Goal: Use online tool/utility: Utilize a website feature to perform a specific function

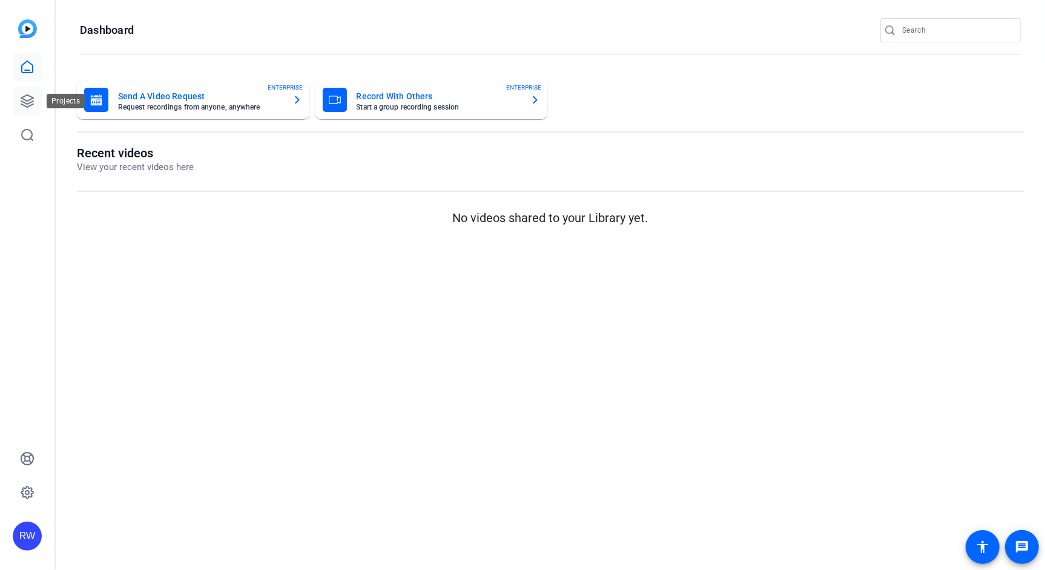
click at [25, 103] on icon at bounding box center [27, 101] width 12 height 12
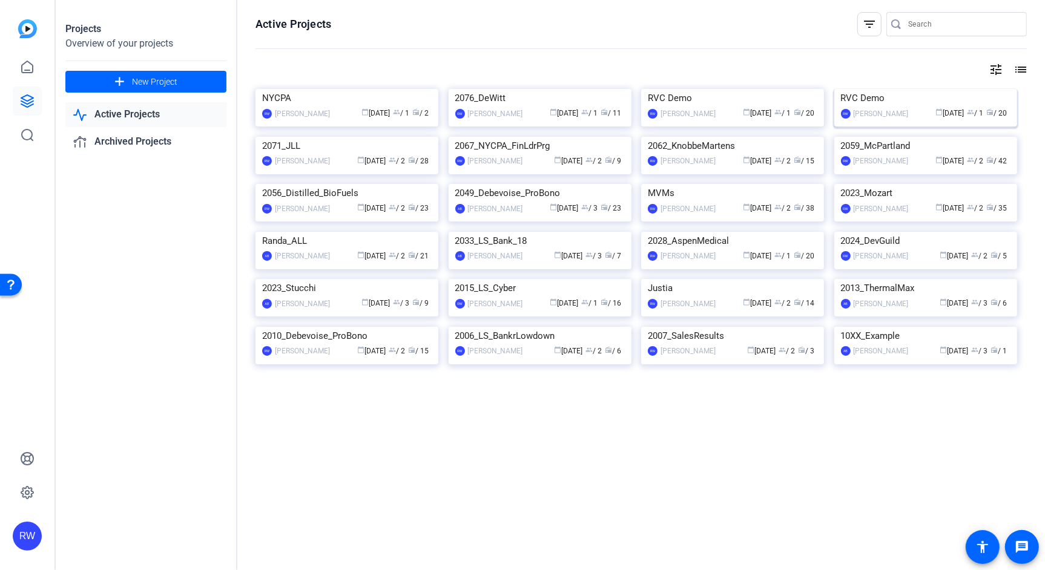
click at [876, 89] on img at bounding box center [925, 89] width 183 height 0
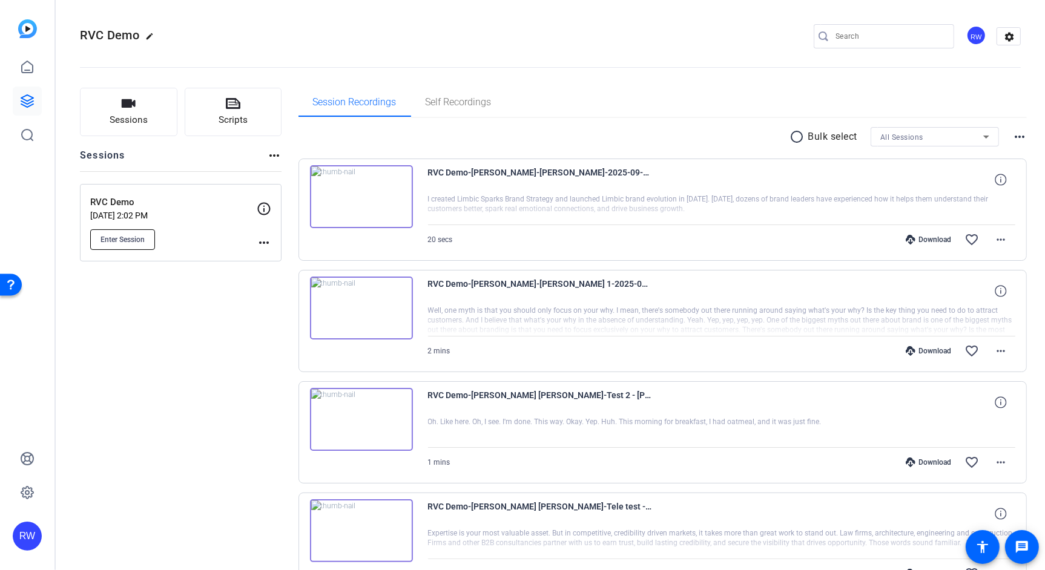
click at [128, 240] on span "Enter Session" at bounding box center [122, 240] width 44 height 10
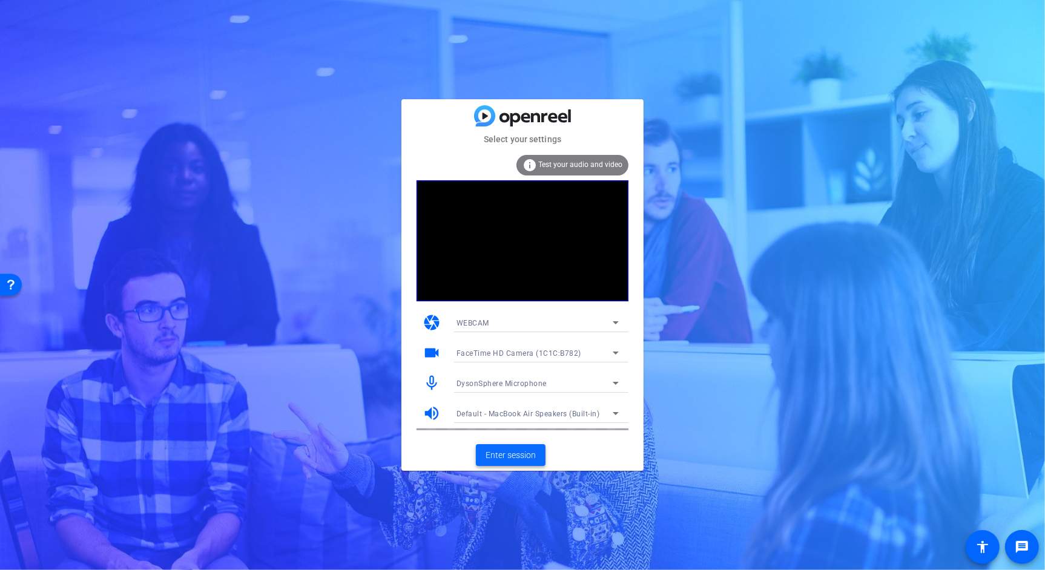
click at [517, 456] on span "Enter session" at bounding box center [510, 455] width 50 height 13
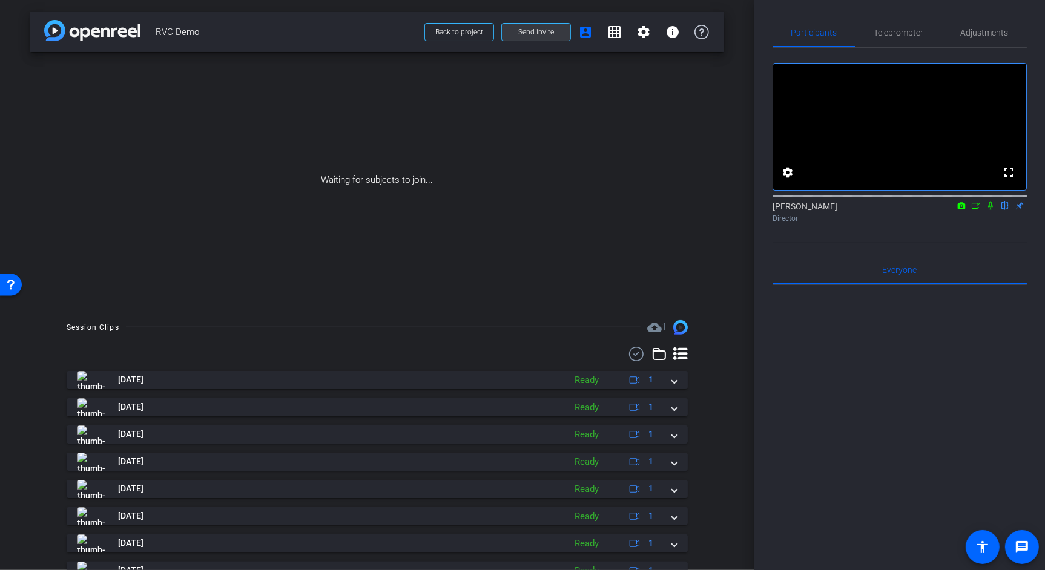
click at [529, 31] on span "Send invite" at bounding box center [536, 32] width 36 height 10
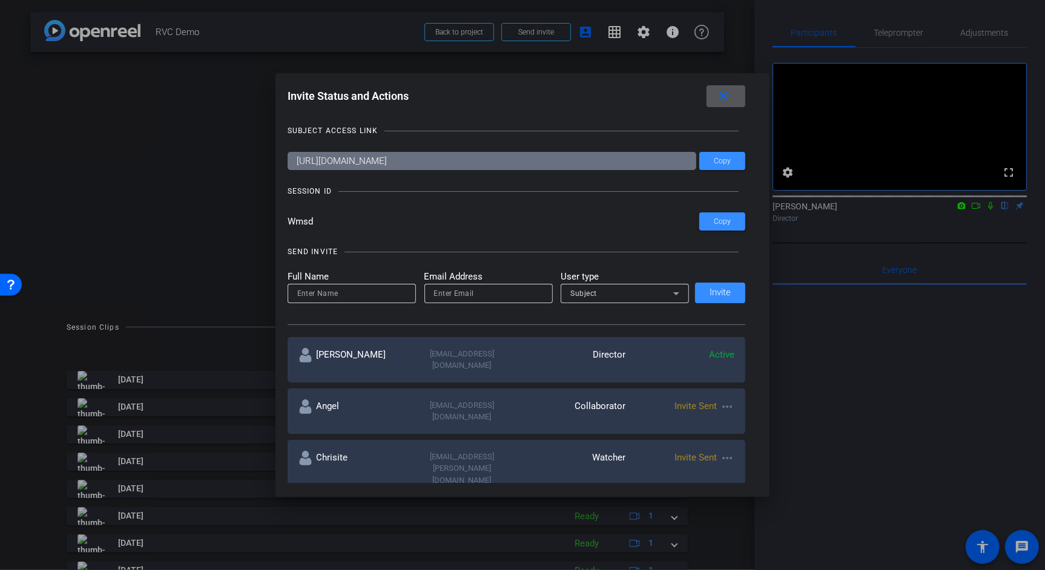
click at [723, 97] on mat-icon "close" at bounding box center [723, 96] width 15 height 15
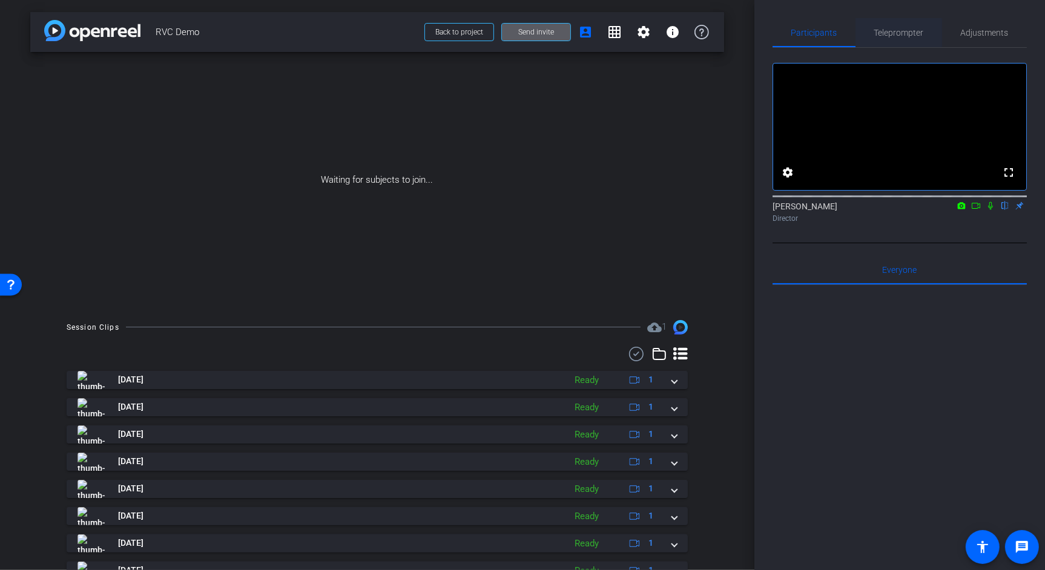
click at [890, 33] on span "Teleprompter" at bounding box center [899, 32] width 50 height 8
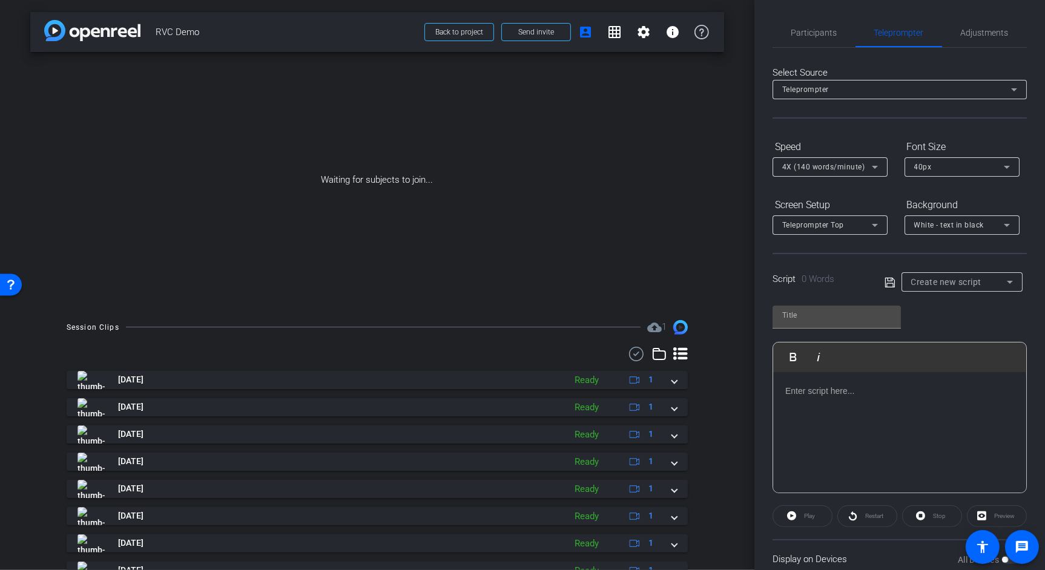
click at [840, 394] on p at bounding box center [899, 390] width 229 height 13
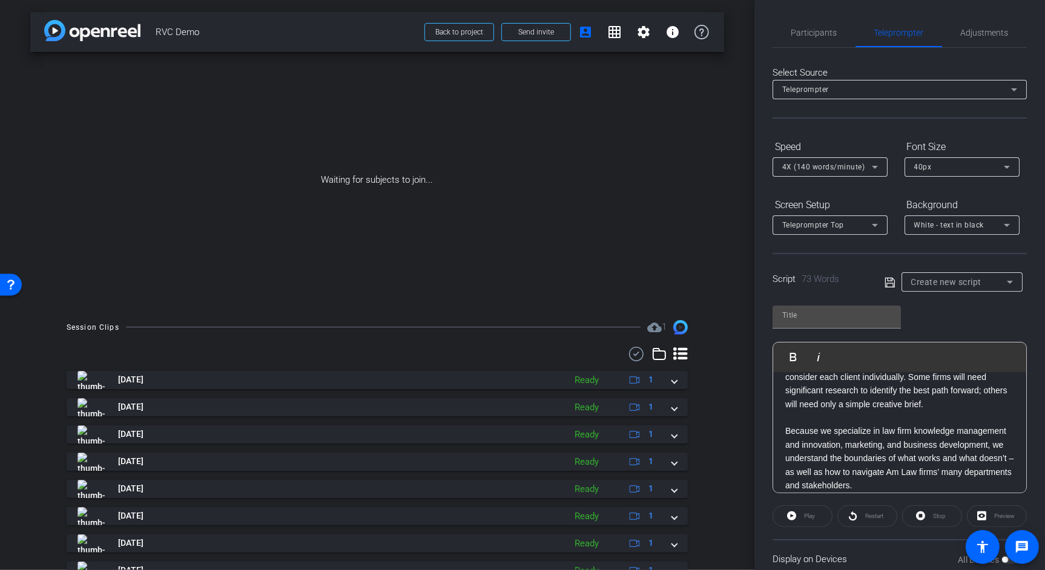
scroll to position [4410, 1]
click at [826, 317] on input "text" at bounding box center [836, 315] width 109 height 15
type input "Brandie"
click at [887, 280] on icon at bounding box center [889, 282] width 10 height 10
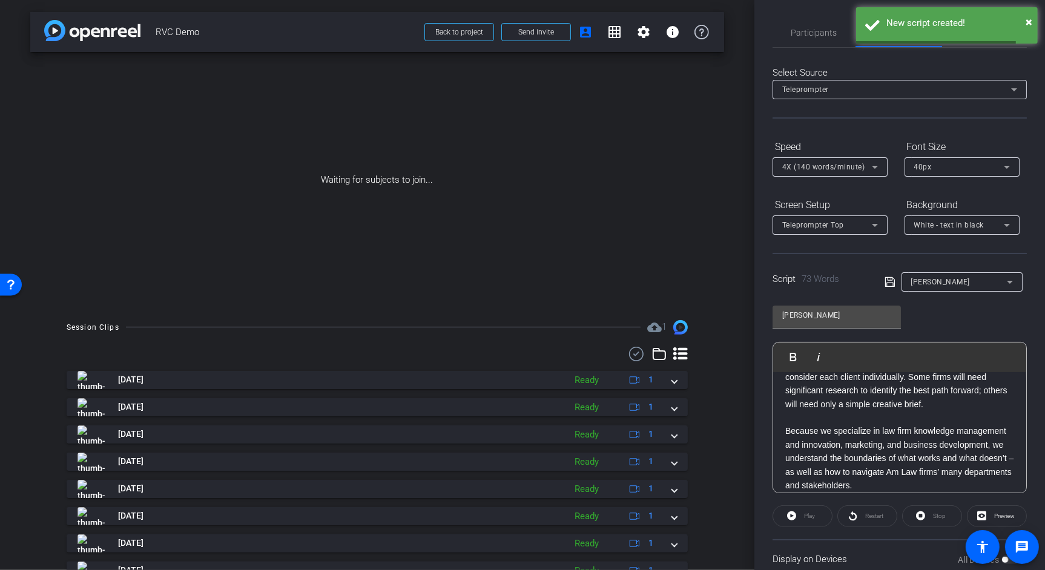
scroll to position [0, 0]
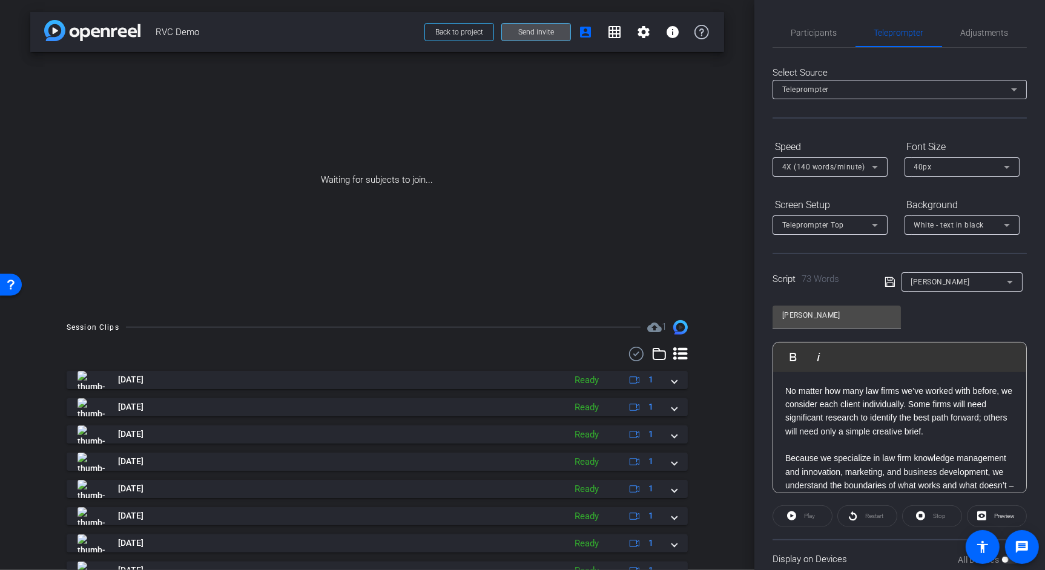
click at [534, 28] on span "Send invite" at bounding box center [536, 32] width 36 height 10
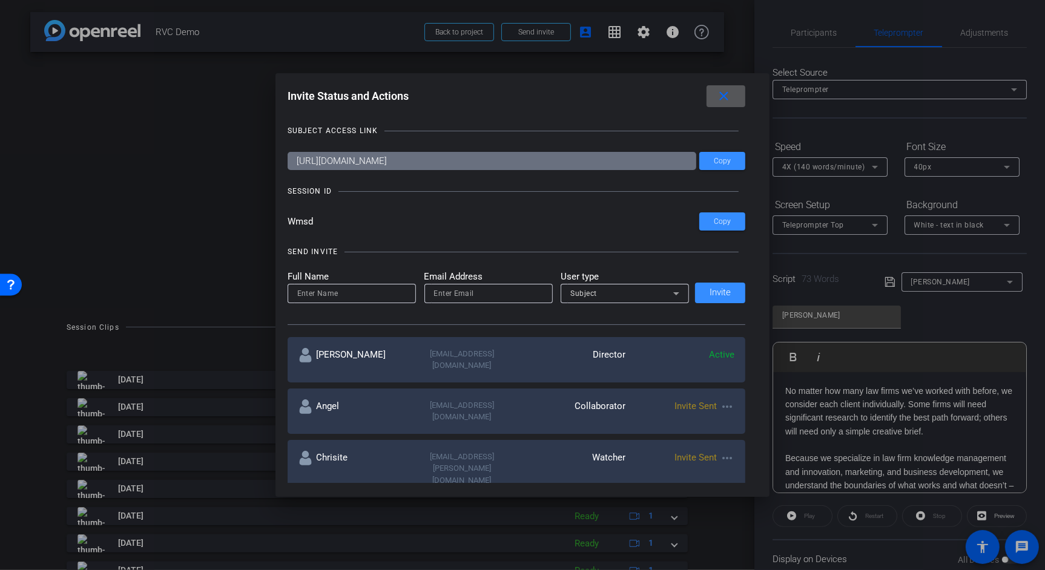
click at [721, 97] on mat-icon "close" at bounding box center [723, 96] width 15 height 15
